Goal: Transaction & Acquisition: Purchase product/service

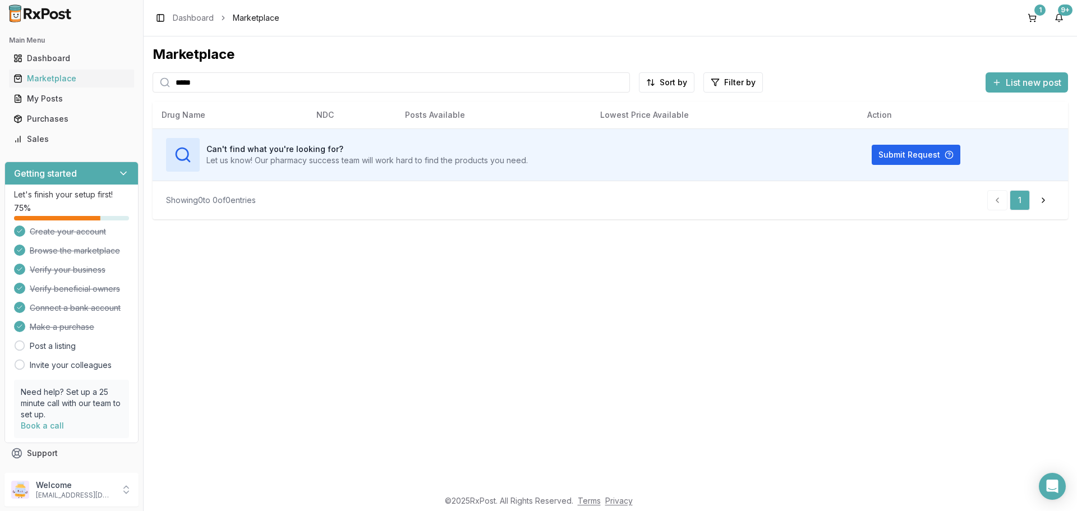
click at [0, 111] on div "Main Menu Dashboard Marketplace My Posts Purchases Sales Getting started Let's …" at bounding box center [538, 255] width 1077 height 511
click at [511, 79] on input "*****" at bounding box center [391, 82] width 477 height 20
type input "****"
click at [1029, 16] on button "1" at bounding box center [1032, 18] width 18 height 18
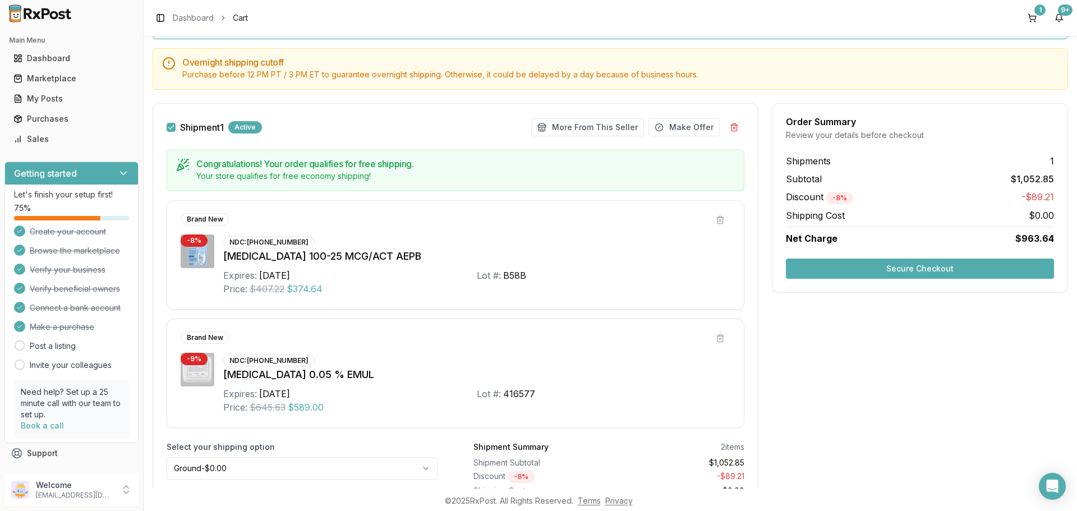
scroll to position [164, 0]
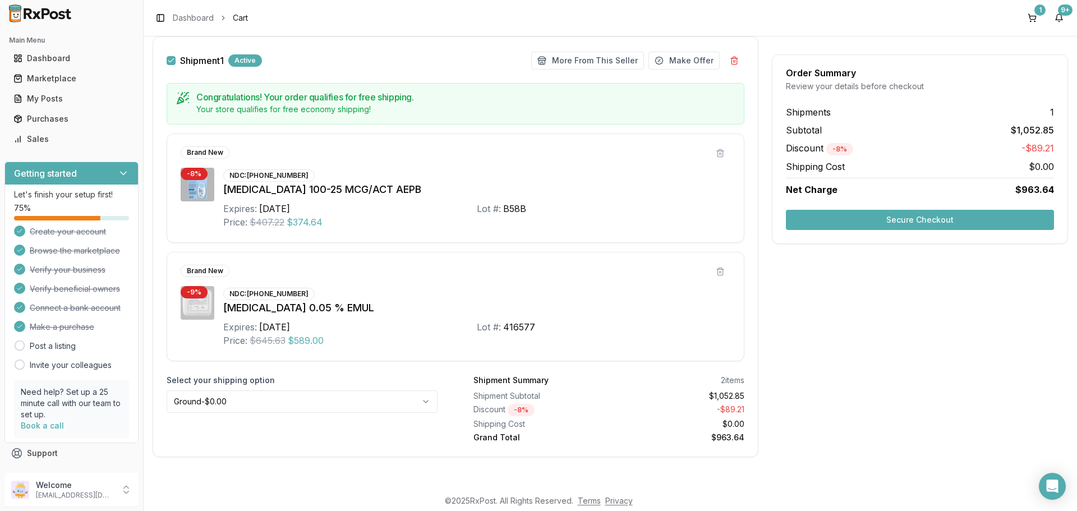
click at [923, 219] on button "Secure Checkout" at bounding box center [920, 220] width 268 height 20
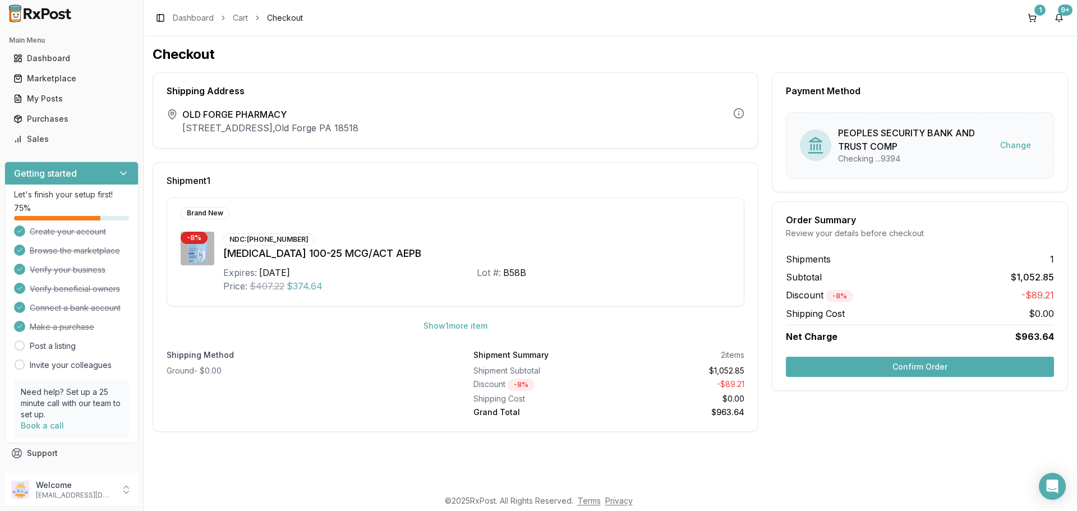
click at [487, 116] on div "OLD FORGE PHARMACY [STREET_ADDRESS]" at bounding box center [450, 121] width 567 height 27
click at [1038, 15] on div "1" at bounding box center [1039, 9] width 11 height 11
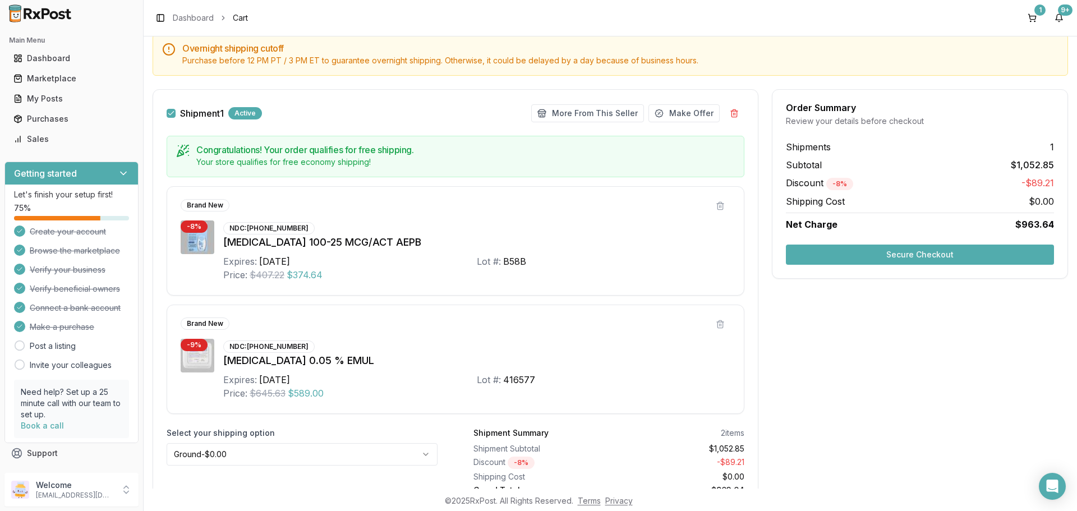
scroll to position [164, 0]
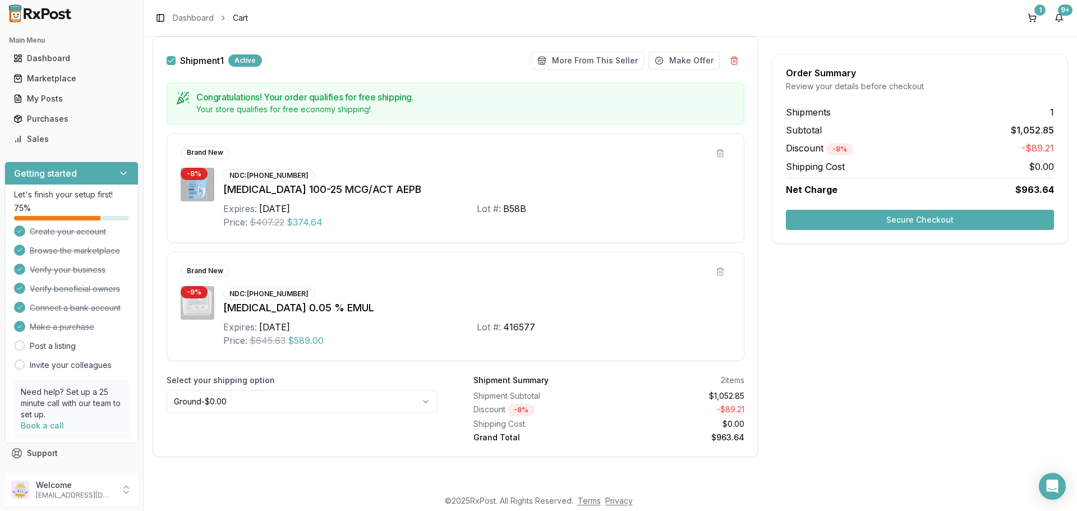
click at [902, 219] on button "Secure Checkout" at bounding box center [920, 220] width 268 height 20
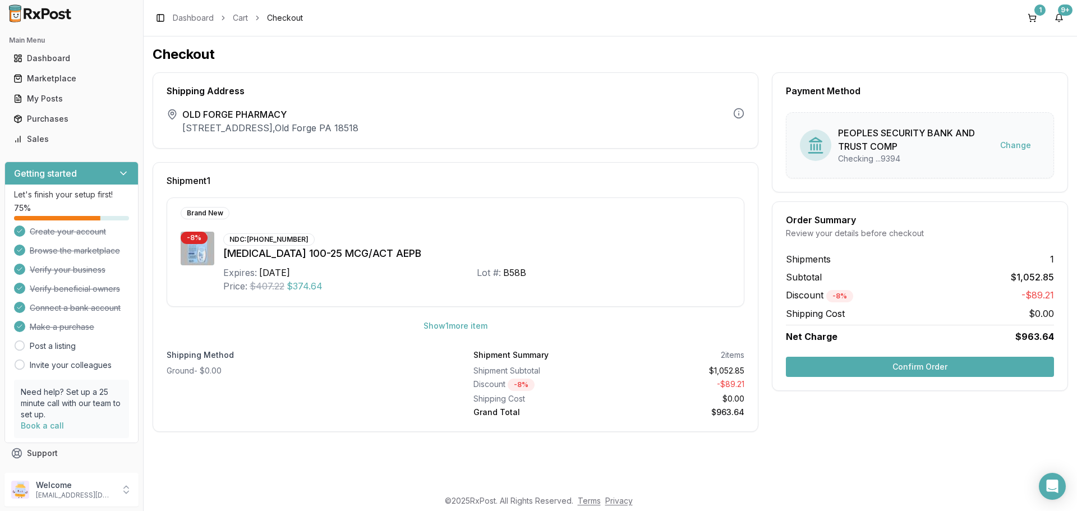
drag, startPoint x: 1038, startPoint y: 13, endPoint x: 986, endPoint y: 34, distance: 55.6
click at [1037, 13] on div "1" at bounding box center [1039, 9] width 11 height 11
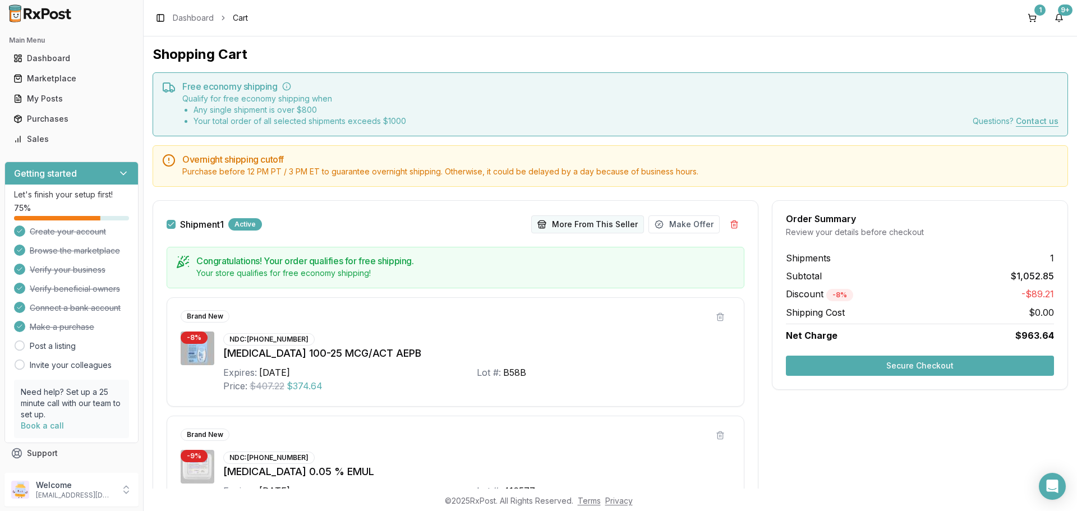
click at [588, 217] on button "More From This Seller" at bounding box center [587, 224] width 113 height 18
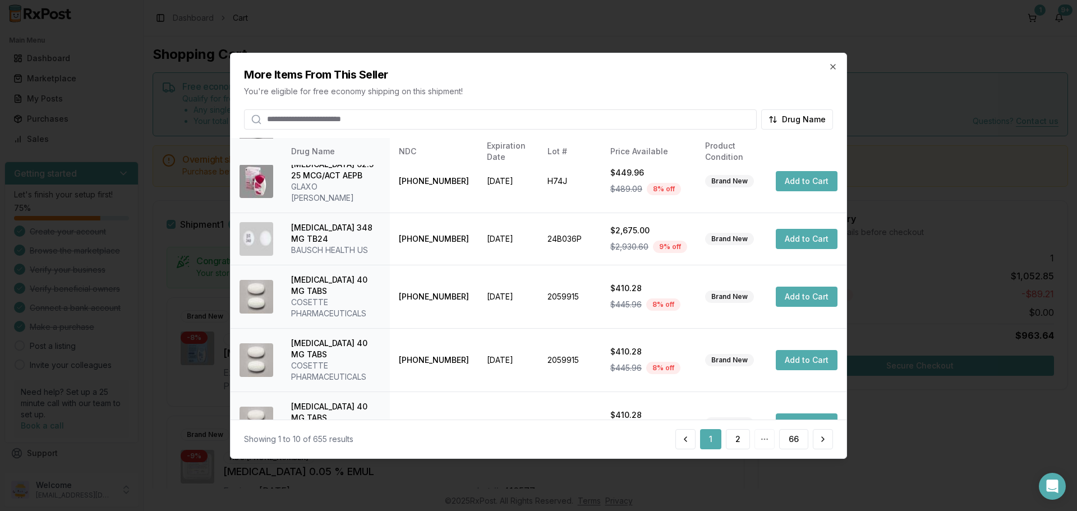
scroll to position [267, 0]
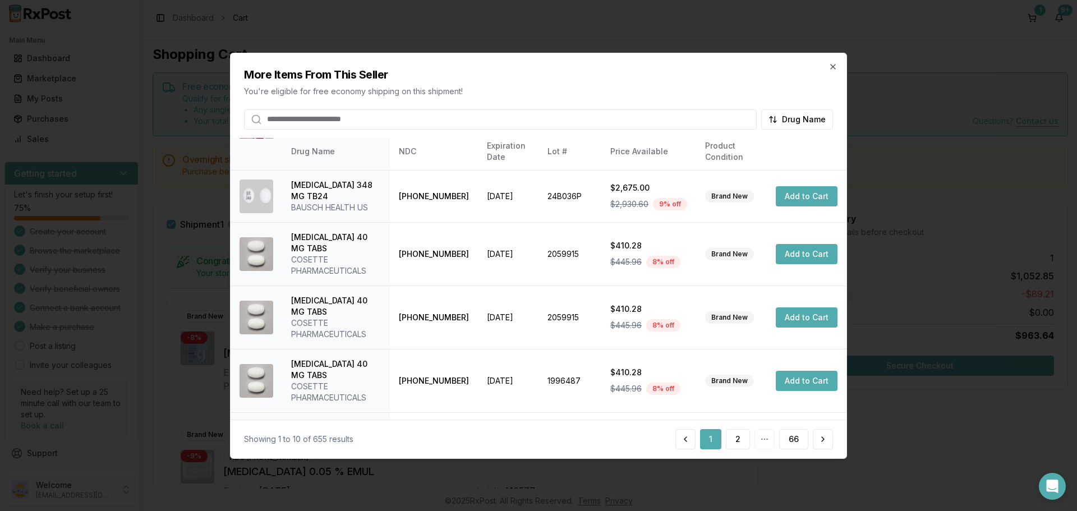
click at [399, 120] on input "search" at bounding box center [500, 119] width 513 height 20
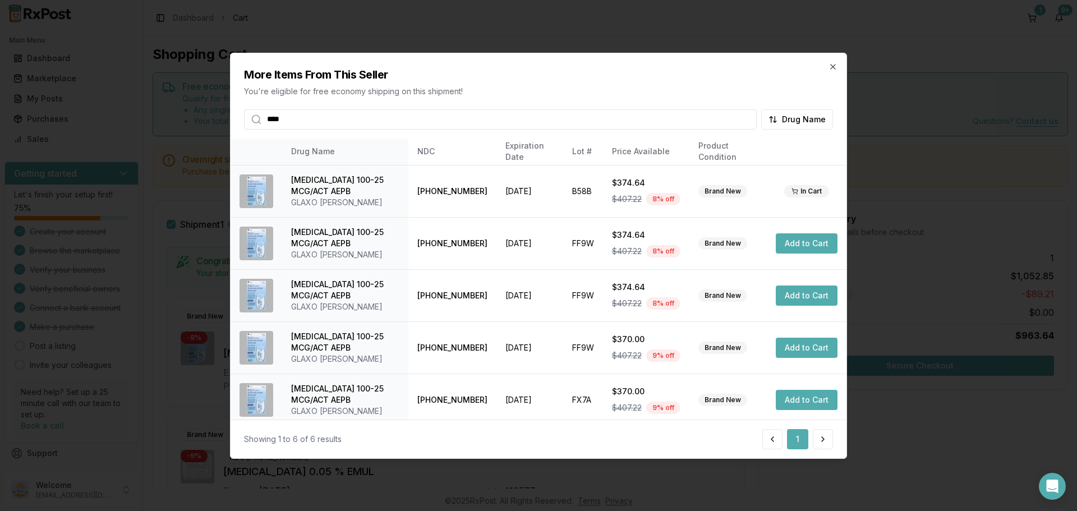
drag, startPoint x: 326, startPoint y: 121, endPoint x: 82, endPoint y: 117, distance: 244.0
click at [82, 117] on body "Main Menu Dashboard Marketplace My Posts Purchases Sales Getting started Let's …" at bounding box center [538, 255] width 1077 height 511
type input "******"
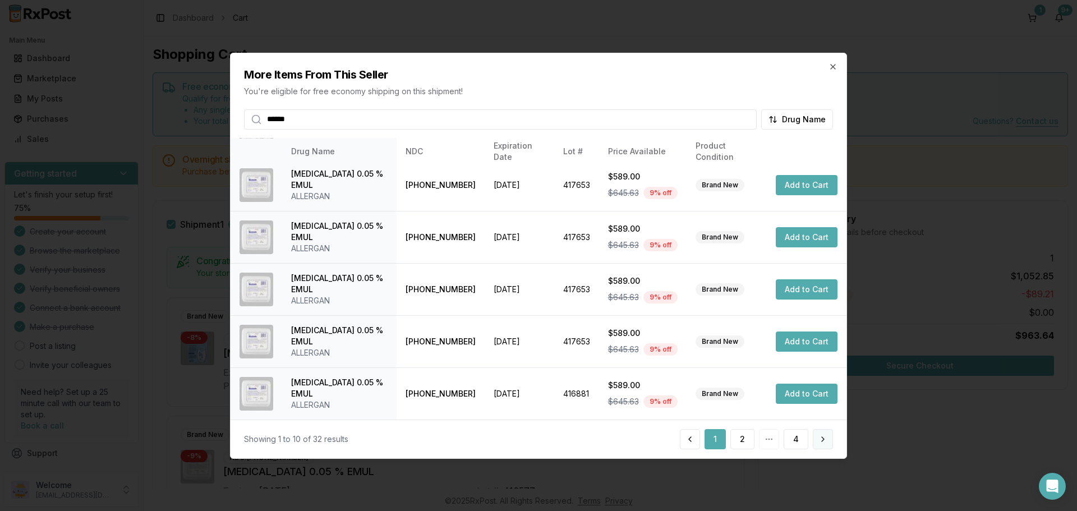
click at [821, 438] on button at bounding box center [823, 439] width 20 height 20
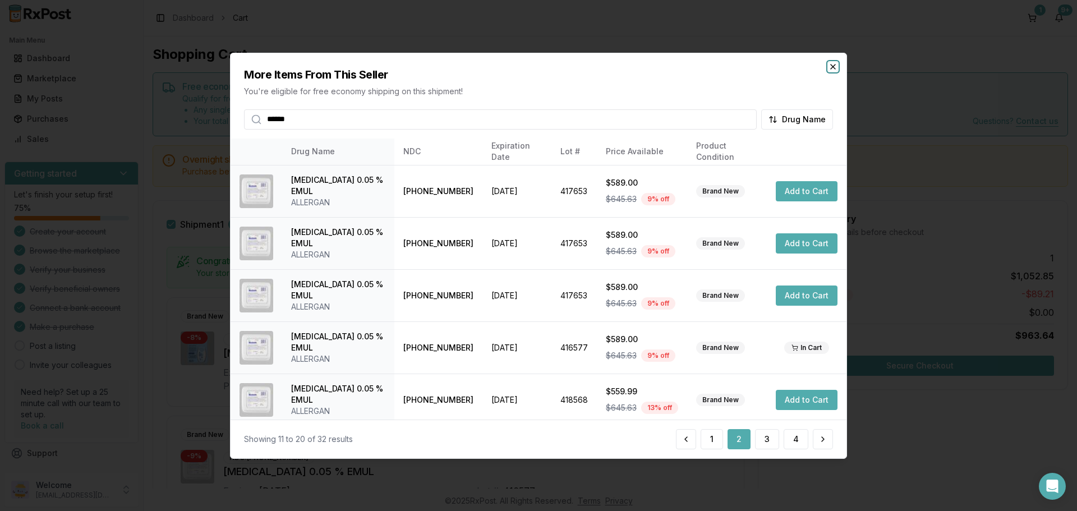
click at [835, 66] on icon "button" at bounding box center [833, 66] width 9 height 9
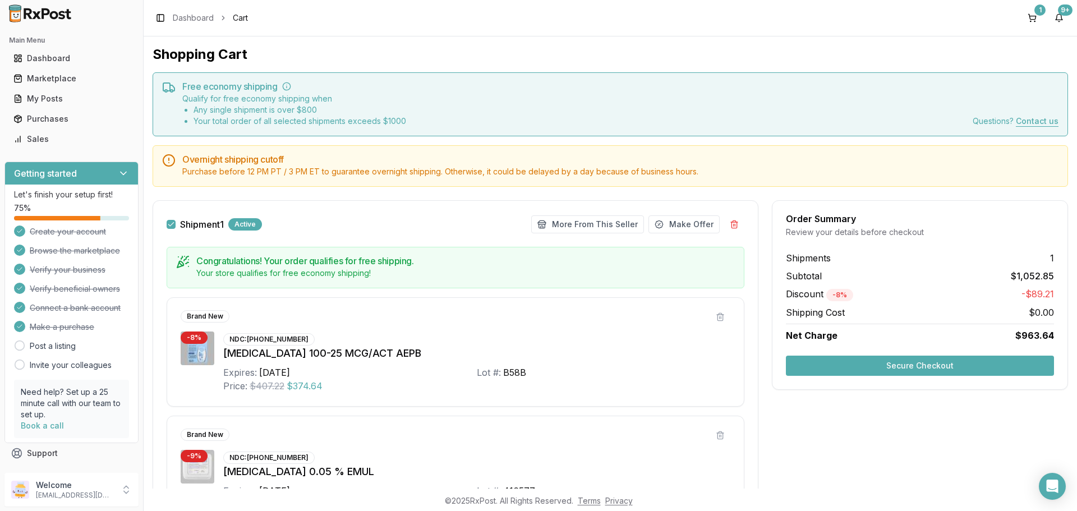
click at [914, 368] on button "Secure Checkout" at bounding box center [920, 366] width 268 height 20
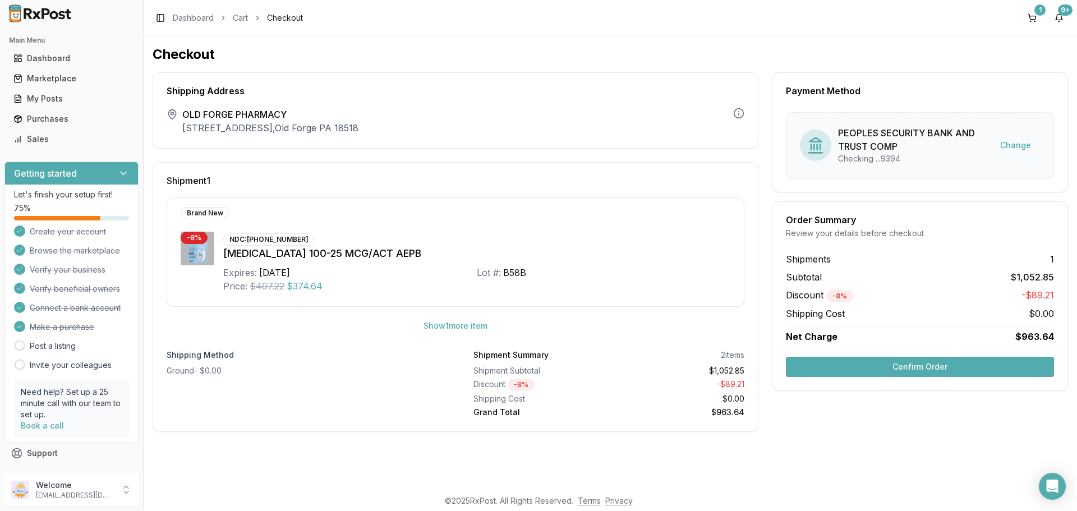
click at [935, 365] on button "Confirm Order" at bounding box center [920, 367] width 268 height 20
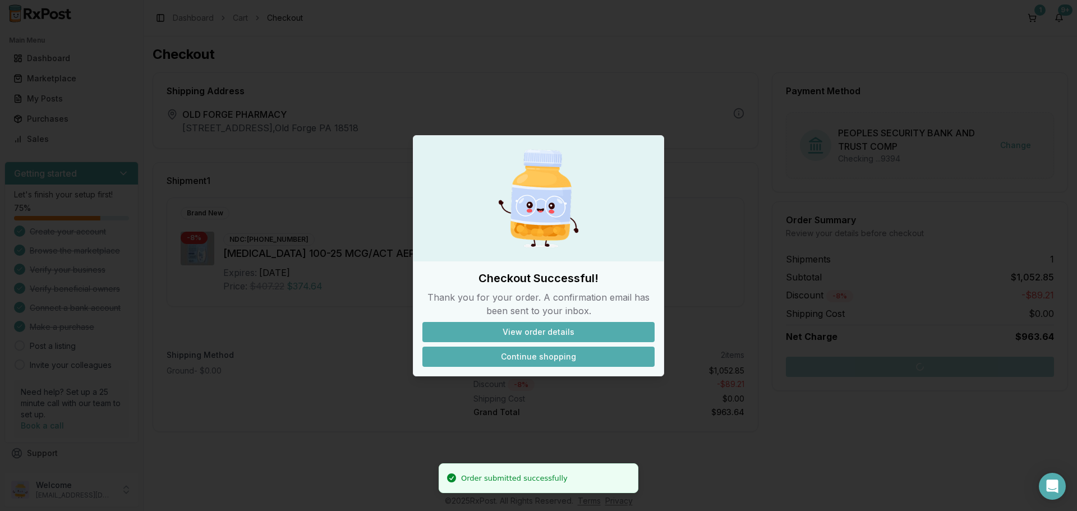
click at [553, 354] on button "Continue shopping" at bounding box center [538, 357] width 232 height 20
